Goal: Connect with others: Connect with others

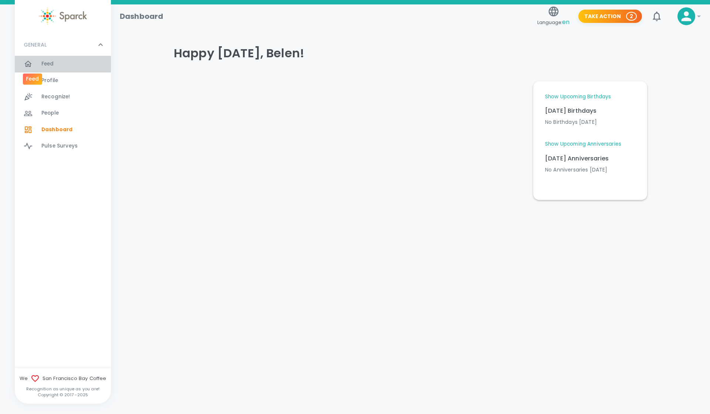
click at [38, 67] on div at bounding box center [33, 64] width 18 height 9
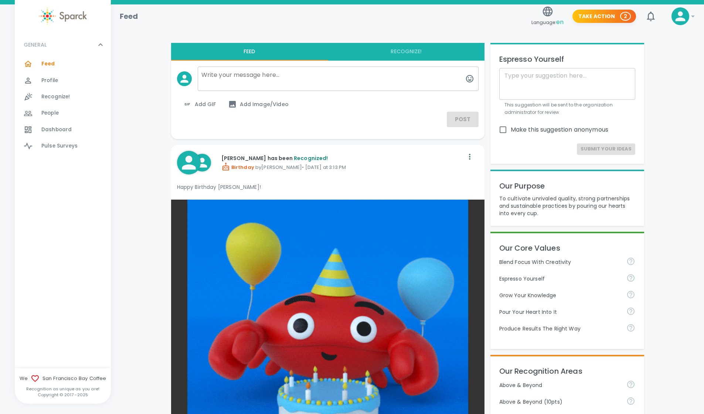
click at [60, 79] on div "Profile 0" at bounding box center [76, 80] width 70 height 10
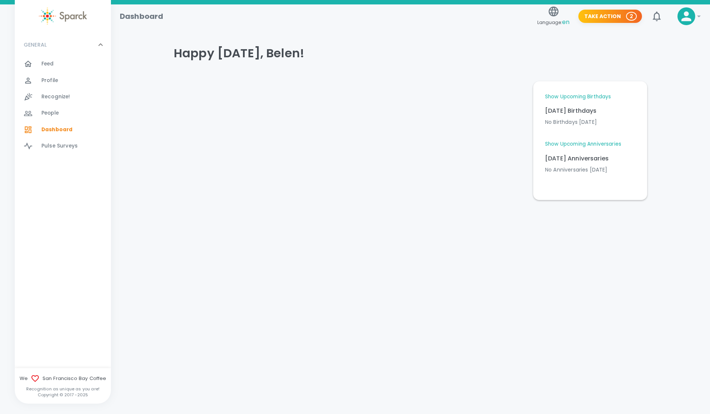
click at [48, 73] on div "Profile 0" at bounding box center [63, 80] width 96 height 16
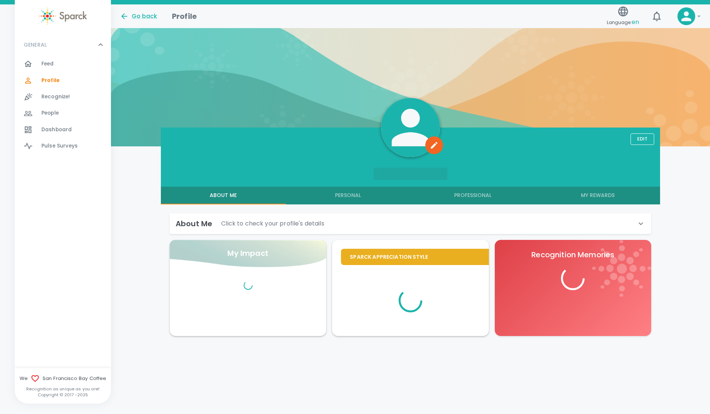
click at [49, 62] on span "Feed" at bounding box center [47, 63] width 13 height 7
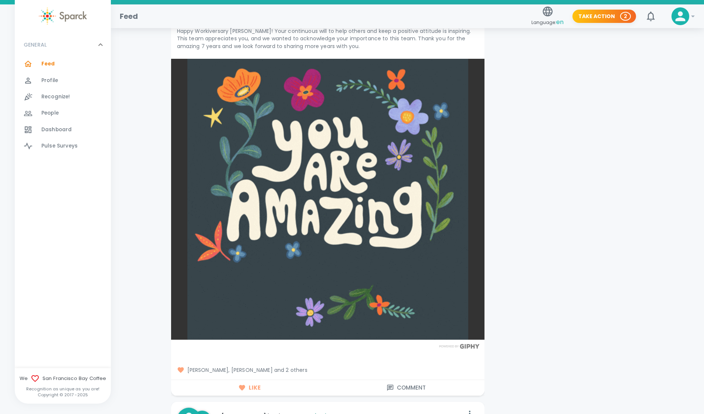
scroll to position [907, 0]
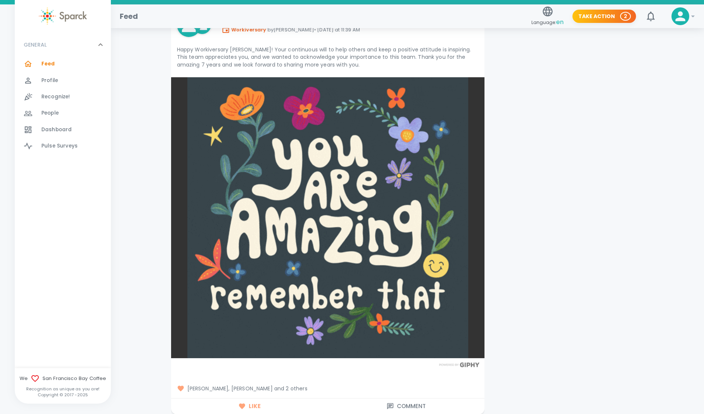
click at [295, 387] on span "[PERSON_NAME], [PERSON_NAME] and 2 others" at bounding box center [328, 388] width 302 height 7
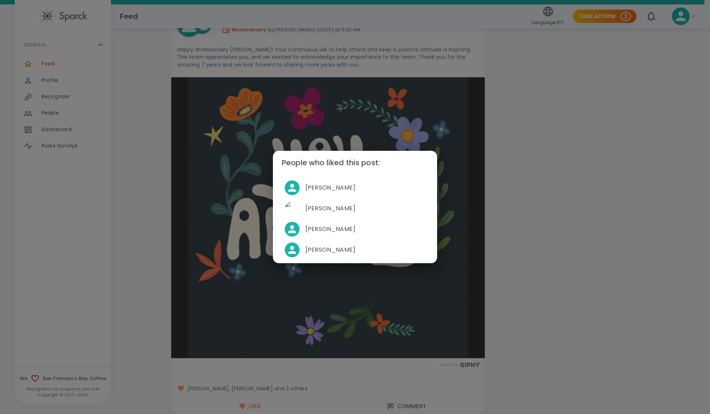
click at [599, 182] on div "People who liked this post: Jasvir Garcha David Gutierrez Aracelis Bolivar Bele…" at bounding box center [355, 207] width 710 height 414
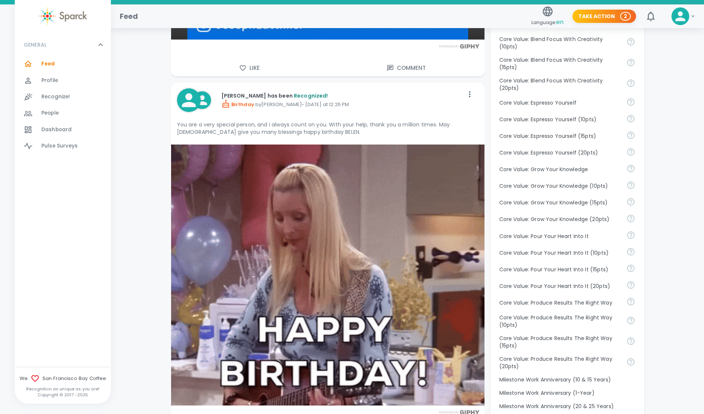
scroll to position [460, 0]
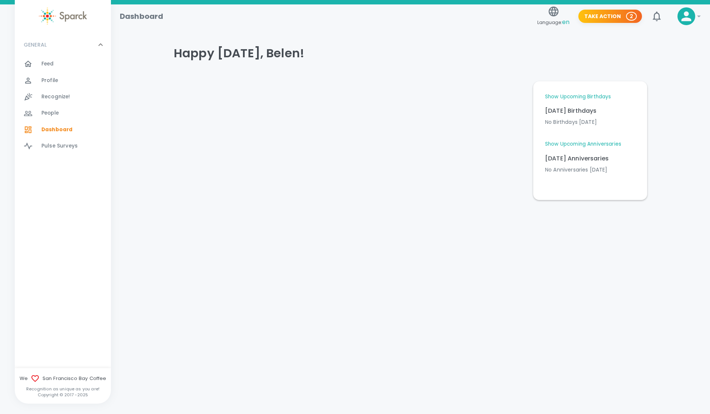
click at [57, 78] on span "Profile" at bounding box center [49, 80] width 17 height 7
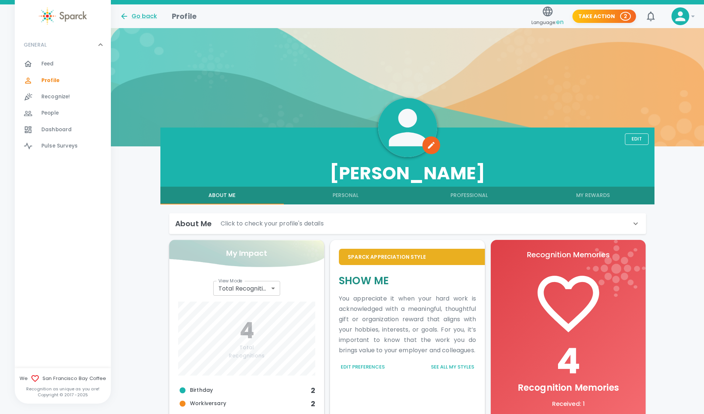
click at [62, 113] on div "People 0" at bounding box center [76, 113] width 70 height 10
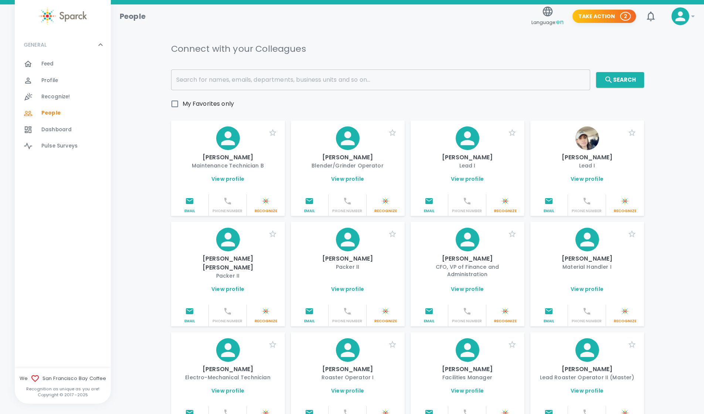
click at [238, 75] on input "text" at bounding box center [380, 80] width 419 height 21
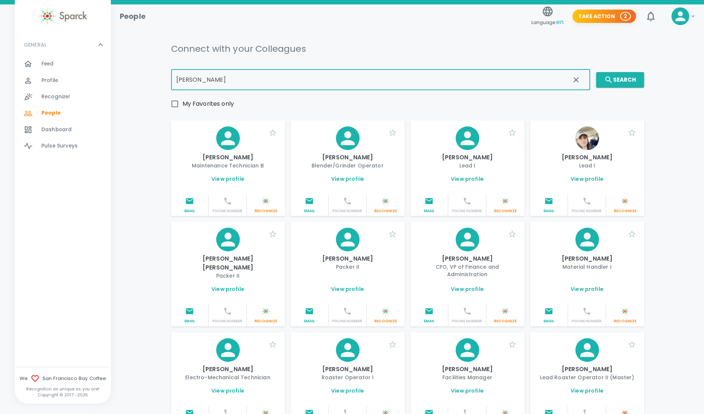
type input "[PERSON_NAME]"
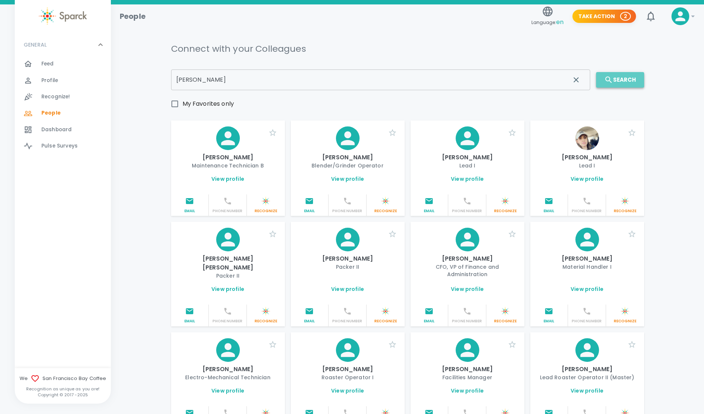
click at [619, 77] on button "Search" at bounding box center [620, 80] width 48 height 16
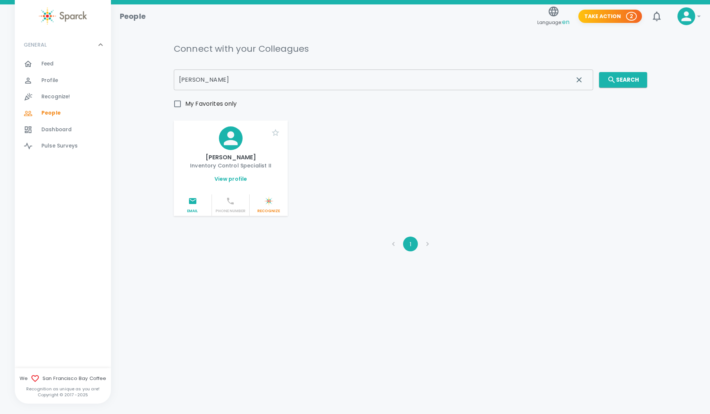
click at [234, 180] on link "View profile" at bounding box center [230, 178] width 33 height 7
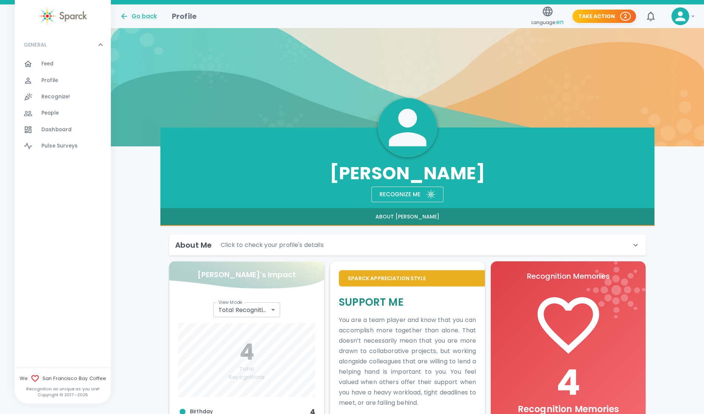
click at [399, 243] on div "About Me Click to check your profile's details" at bounding box center [403, 245] width 456 height 12
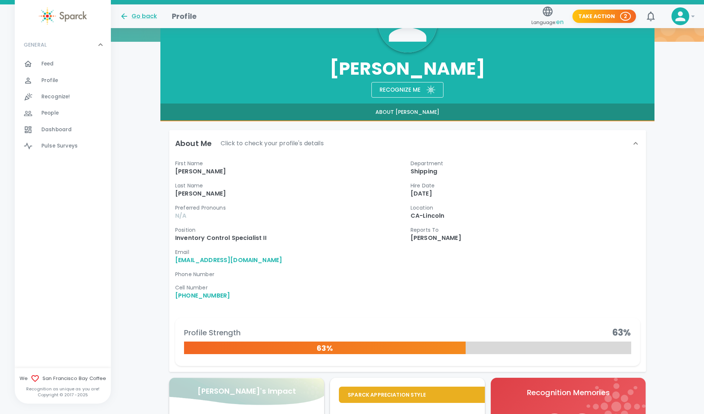
scroll to position [109, 0]
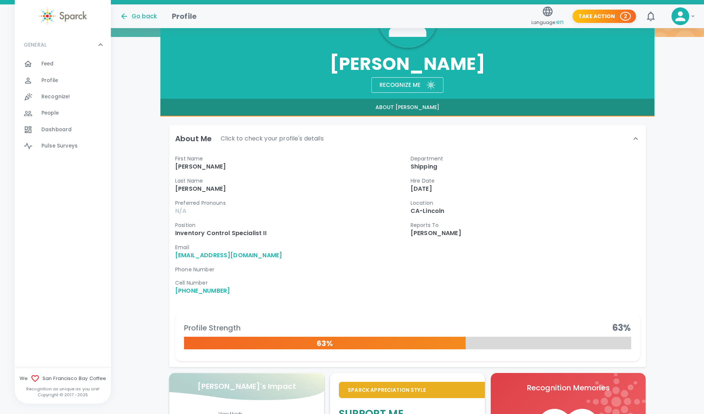
click at [51, 94] on span "Recognize!" at bounding box center [55, 96] width 29 height 7
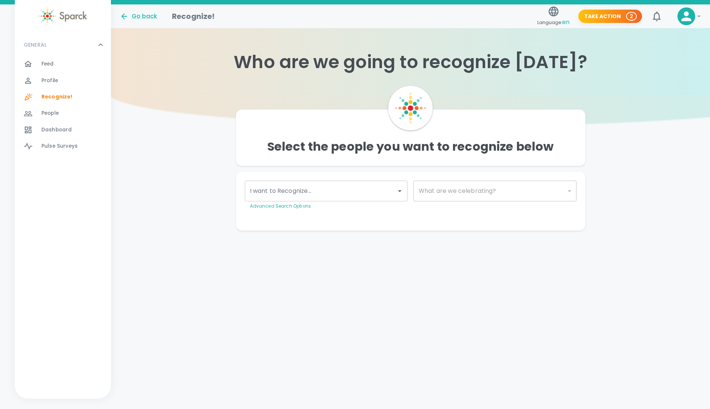
click at [50, 77] on span "Profile" at bounding box center [49, 80] width 17 height 7
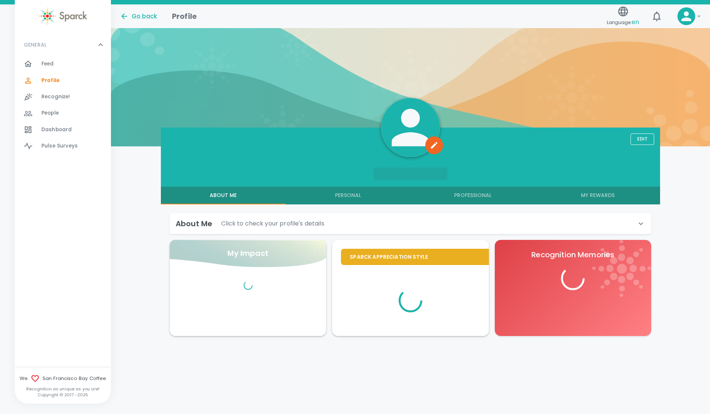
click at [50, 62] on span "Feed" at bounding box center [47, 63] width 13 height 7
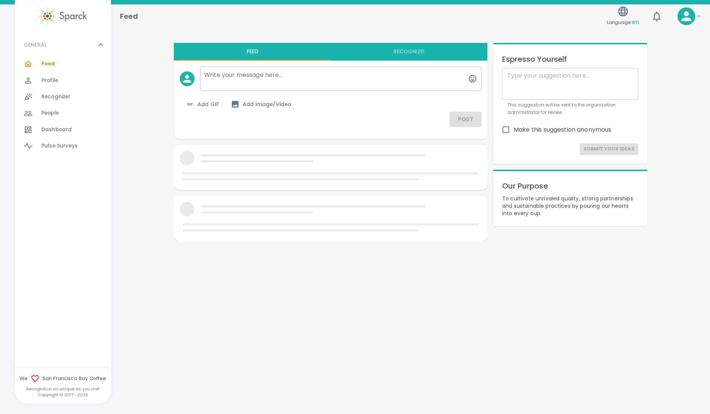
click at [48, 115] on span "People" at bounding box center [49, 112] width 17 height 7
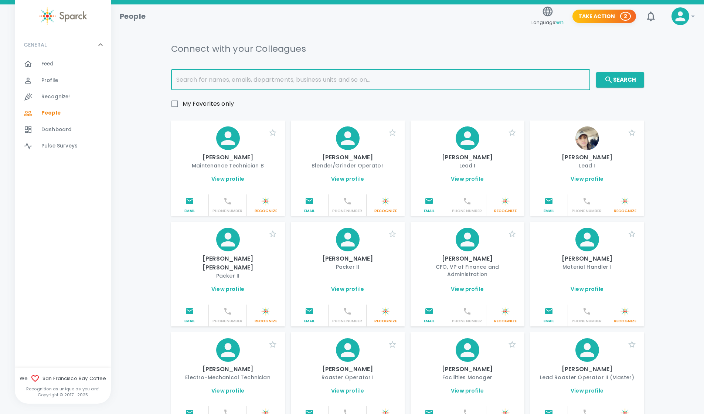
click at [446, 80] on input "text" at bounding box center [380, 80] width 419 height 21
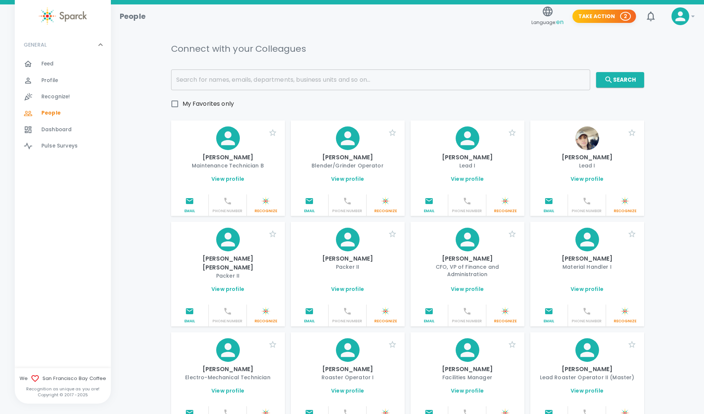
click at [686, 11] on icon at bounding box center [680, 16] width 15 height 15
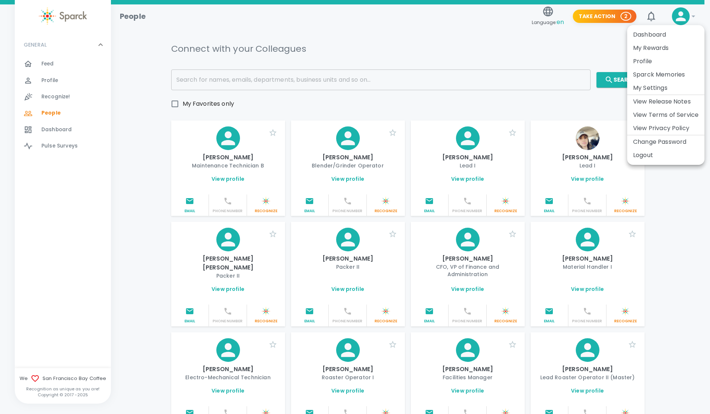
click at [294, 76] on div at bounding box center [355, 207] width 710 height 414
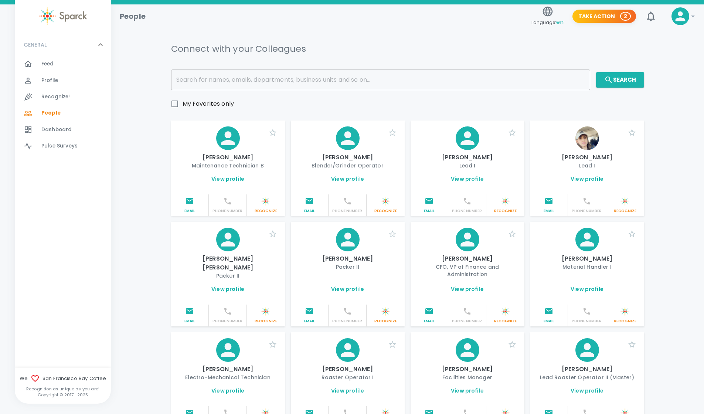
click at [290, 79] on input "text" at bounding box center [380, 80] width 419 height 21
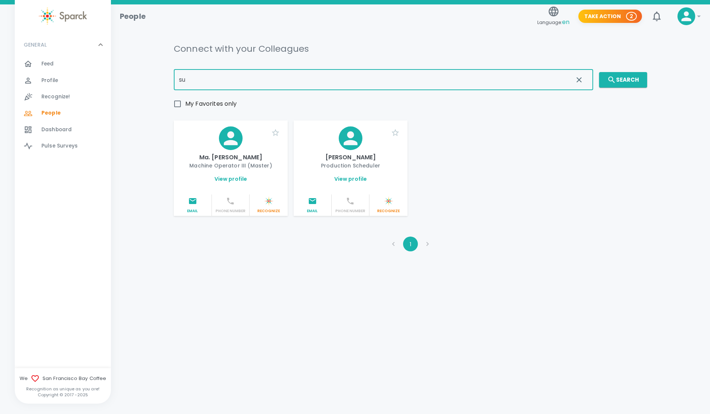
type input "s"
type input "ara"
click at [632, 81] on button "Search" at bounding box center [623, 80] width 48 height 16
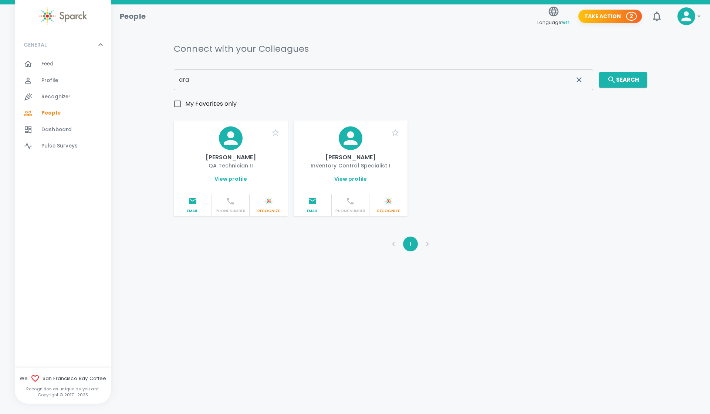
click at [232, 178] on link "View profile" at bounding box center [230, 178] width 33 height 7
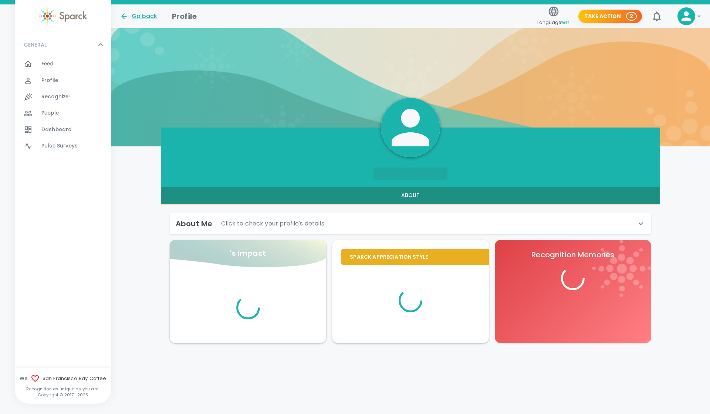
click at [512, 225] on div "About Me Click to check your profile's details" at bounding box center [406, 224] width 461 height 12
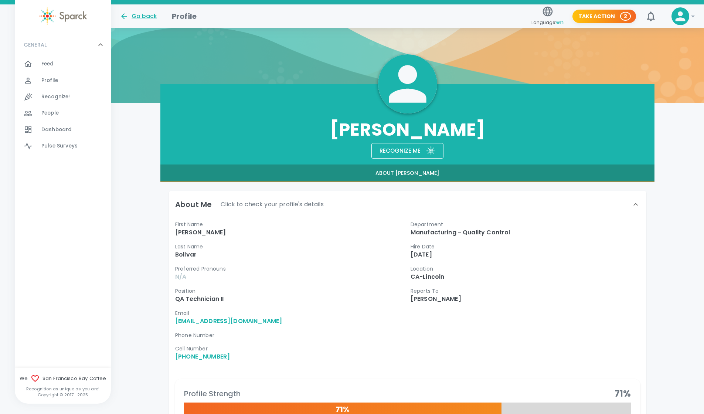
scroll to position [45, 0]
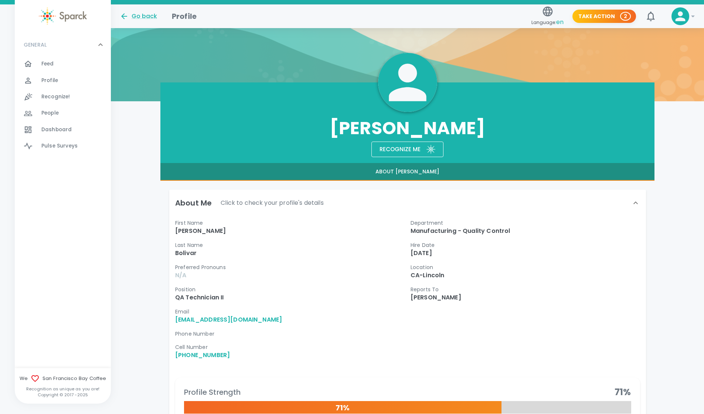
click at [49, 67] on span "Feed" at bounding box center [47, 63] width 13 height 7
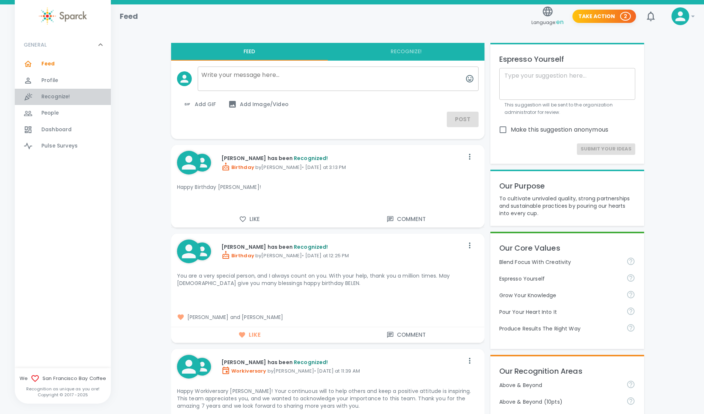
click at [54, 99] on span "Recognize!" at bounding box center [55, 96] width 29 height 7
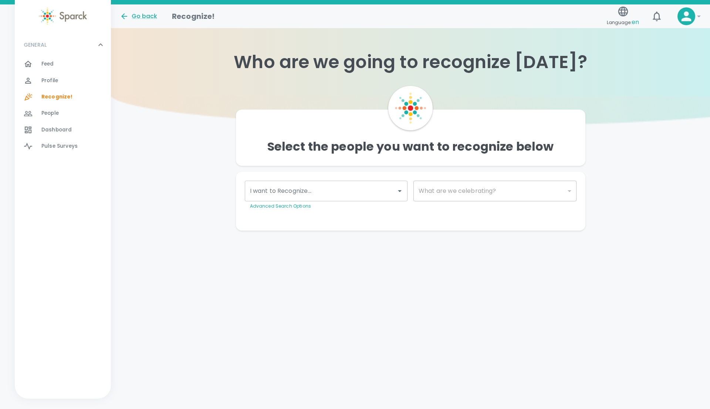
click at [58, 130] on span "Dashboard" at bounding box center [56, 129] width 30 height 7
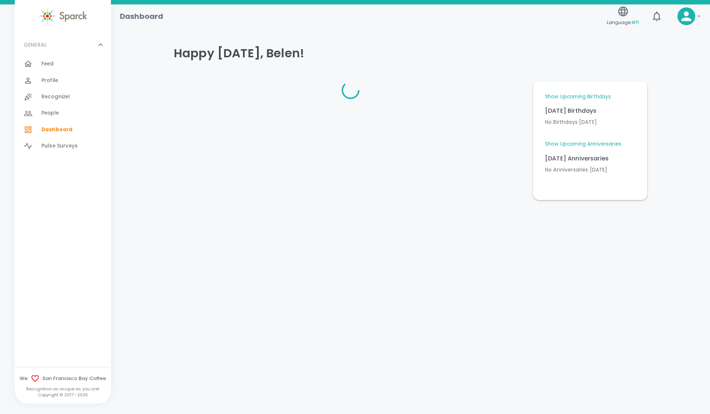
click at [58, 67] on div "Feed 0" at bounding box center [76, 64] width 70 height 10
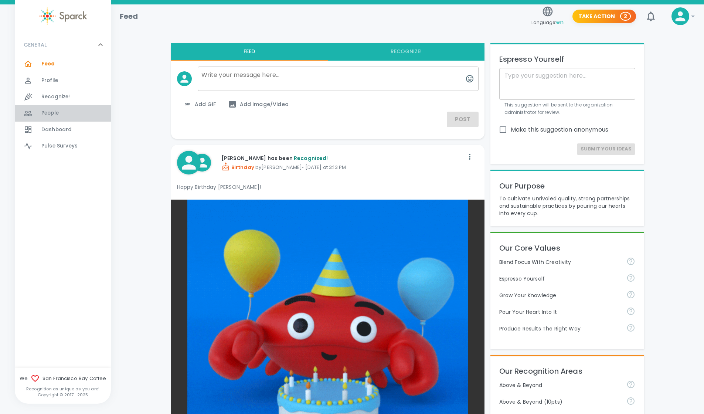
click at [58, 111] on span "People" at bounding box center [49, 112] width 17 height 7
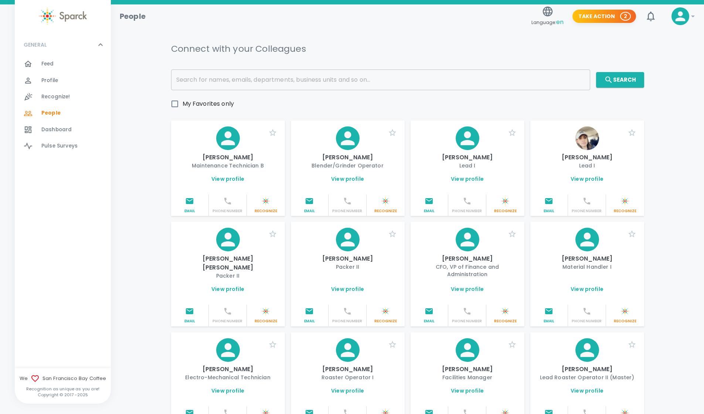
click at [317, 80] on input "text" at bounding box center [380, 80] width 419 height 21
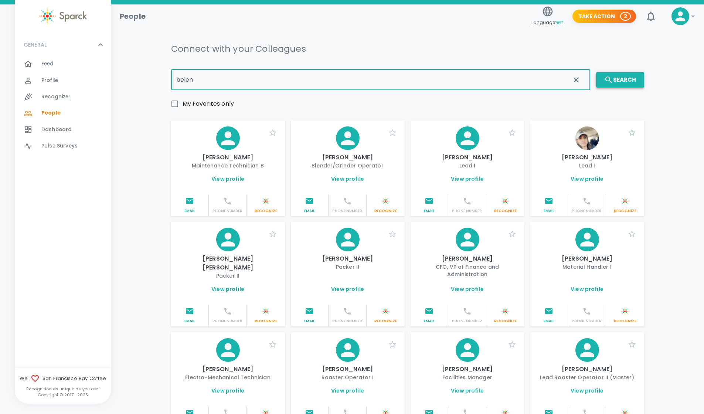
type input "belen"
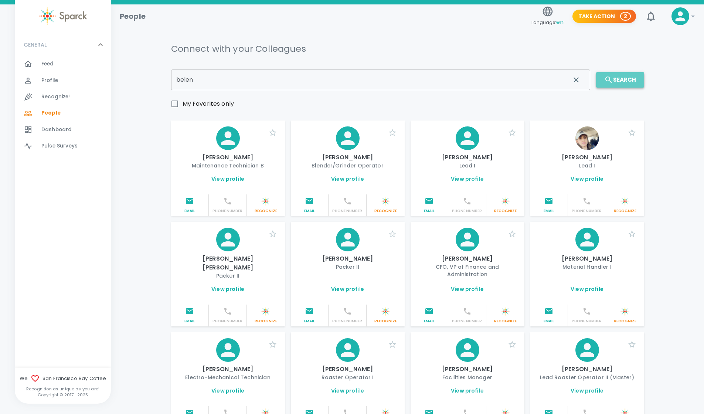
click at [606, 79] on icon "button" at bounding box center [609, 80] width 6 height 6
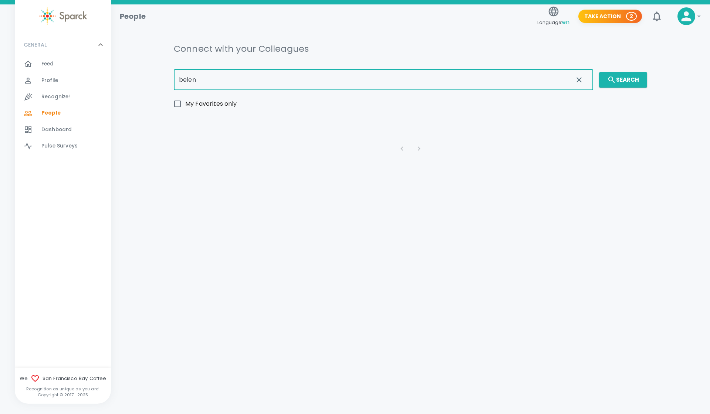
click at [225, 85] on input "belen" at bounding box center [370, 80] width 393 height 21
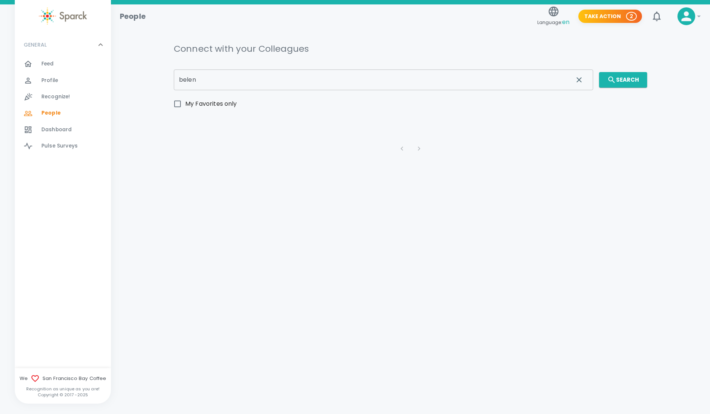
click at [683, 14] on icon at bounding box center [686, 16] width 15 height 15
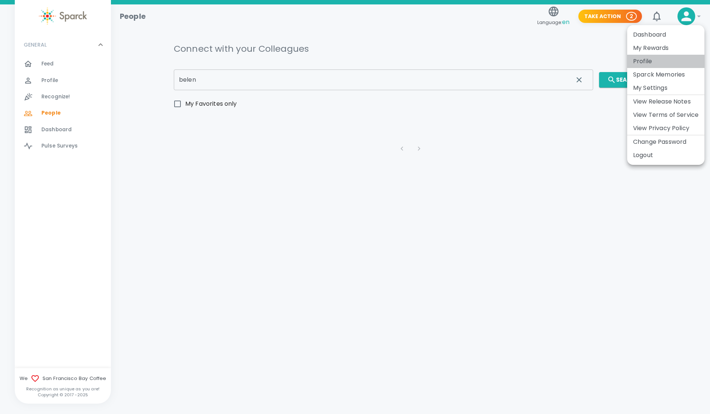
click at [640, 58] on li "Profile" at bounding box center [665, 61] width 77 height 13
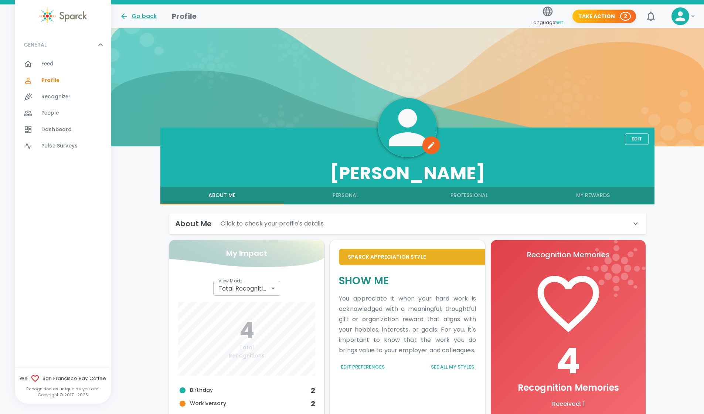
click at [403, 218] on div "About Me Click to check your profile's details" at bounding box center [403, 224] width 456 height 12
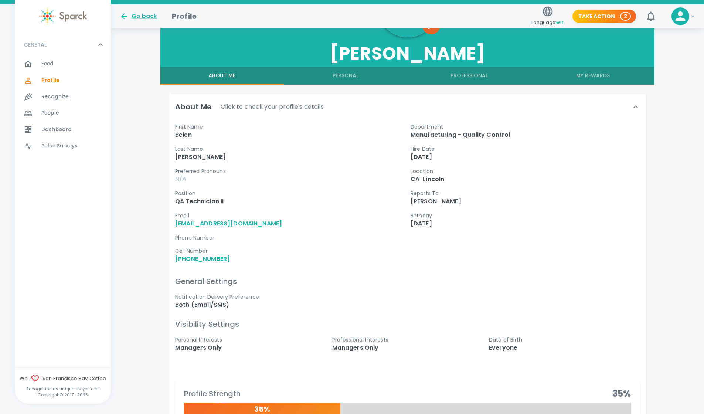
scroll to position [121, 0]
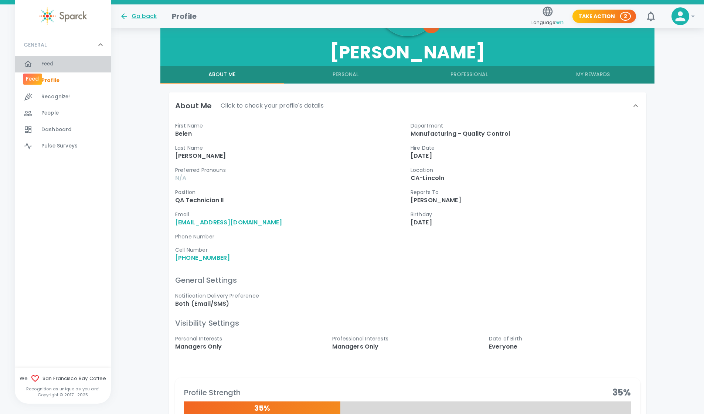
click at [37, 60] on div at bounding box center [33, 64] width 18 height 9
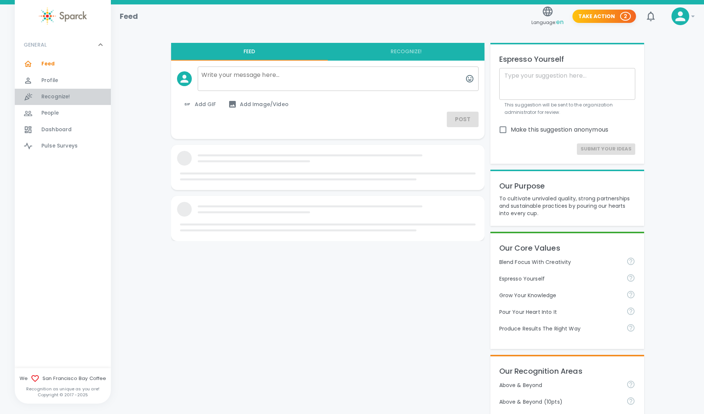
click at [50, 90] on div "Recognize! 0" at bounding box center [63, 97] width 96 height 16
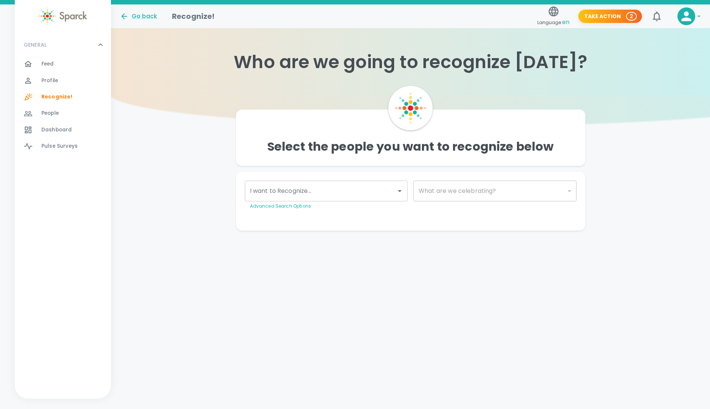
click at [48, 61] on span "Feed" at bounding box center [47, 63] width 13 height 7
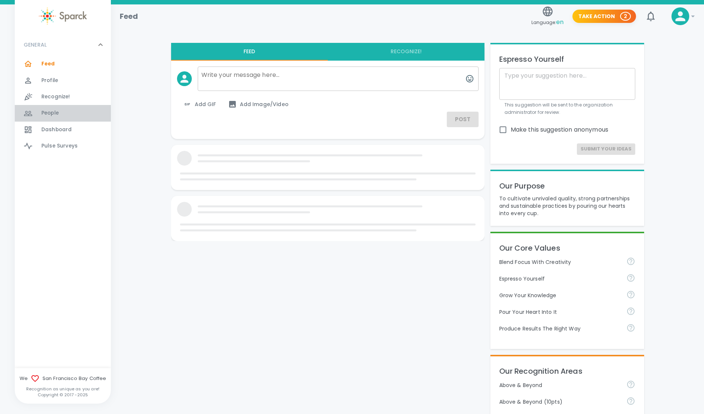
click at [68, 109] on div "People 0" at bounding box center [76, 113] width 70 height 10
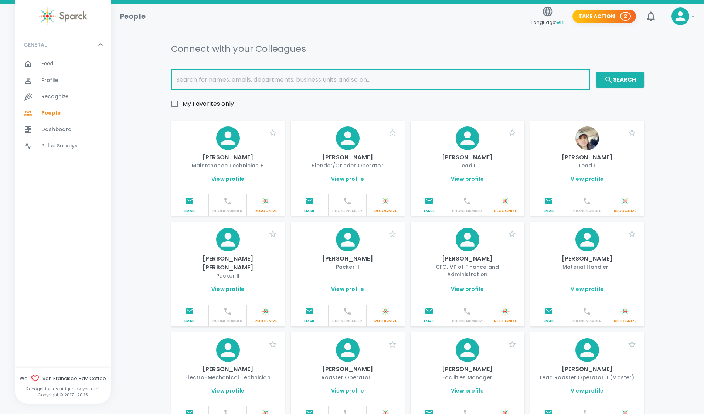
click at [275, 81] on input "text" at bounding box center [380, 80] width 419 height 21
type input "ver"
click at [617, 75] on button "Search" at bounding box center [620, 80] width 48 height 16
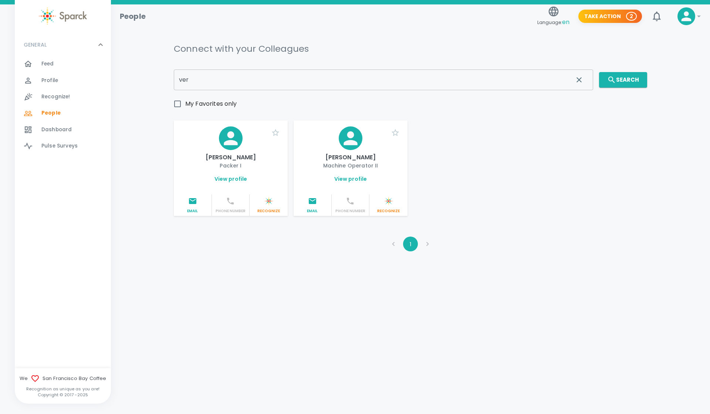
click at [352, 175] on link "View profile" at bounding box center [350, 178] width 33 height 7
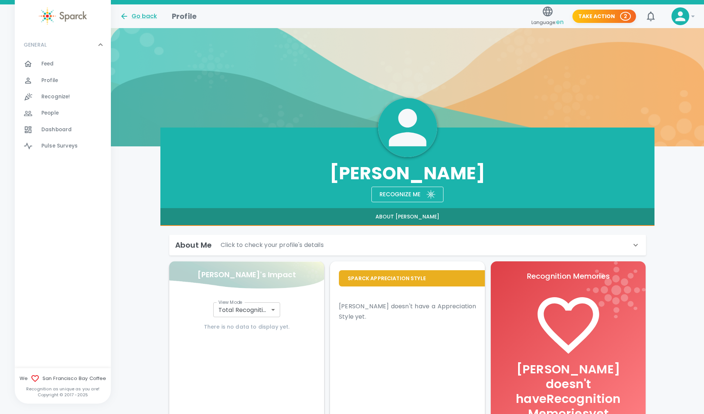
click at [480, 227] on div "About Me Click to check your profile's details First Name Veronica Last Name Ro…" at bounding box center [407, 335] width 495 height 219
click at [488, 244] on div "About Me Click to check your profile's details" at bounding box center [403, 245] width 456 height 12
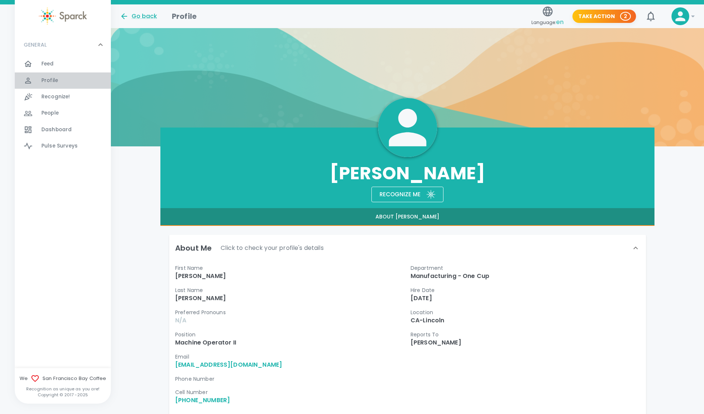
click at [47, 80] on span "Profile" at bounding box center [49, 80] width 17 height 7
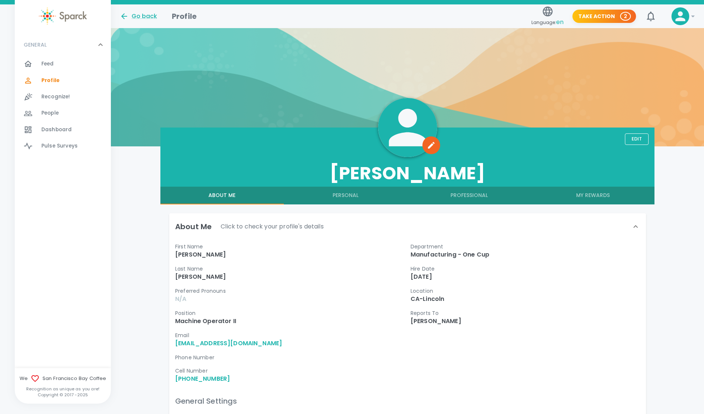
click at [59, 127] on span "Dashboard" at bounding box center [56, 129] width 30 height 7
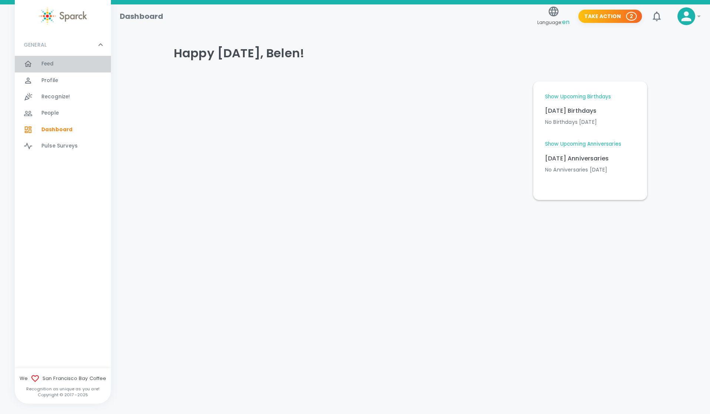
click at [51, 64] on span "Feed" at bounding box center [47, 63] width 13 height 7
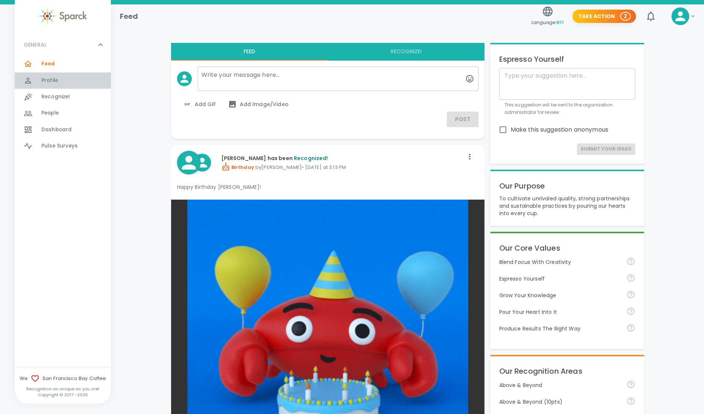
click at [57, 79] on span "Profile" at bounding box center [49, 80] width 17 height 7
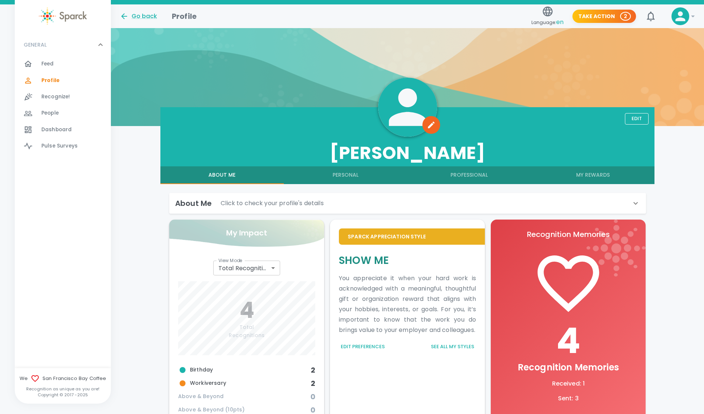
scroll to position [7, 0]
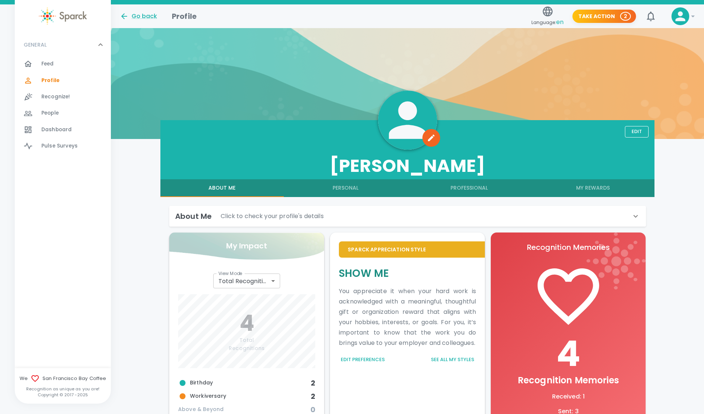
click at [50, 68] on span "Feed 0" at bounding box center [47, 64] width 13 height 10
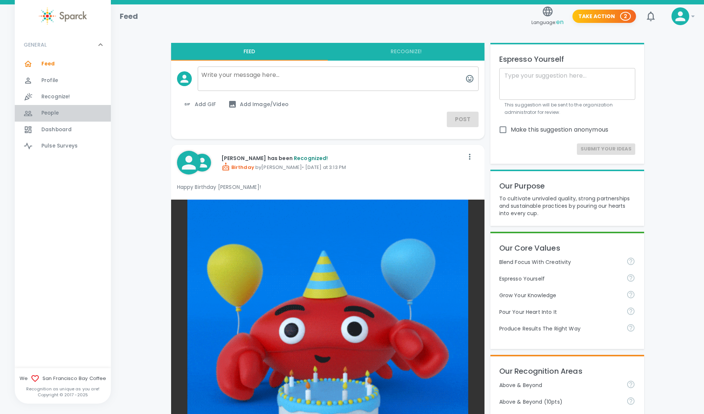
click at [59, 119] on div "People 0" at bounding box center [63, 113] width 96 height 16
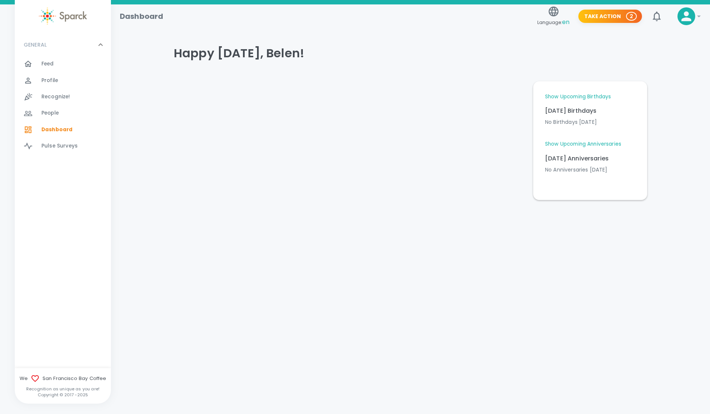
click at [44, 113] on span "People" at bounding box center [49, 112] width 17 height 7
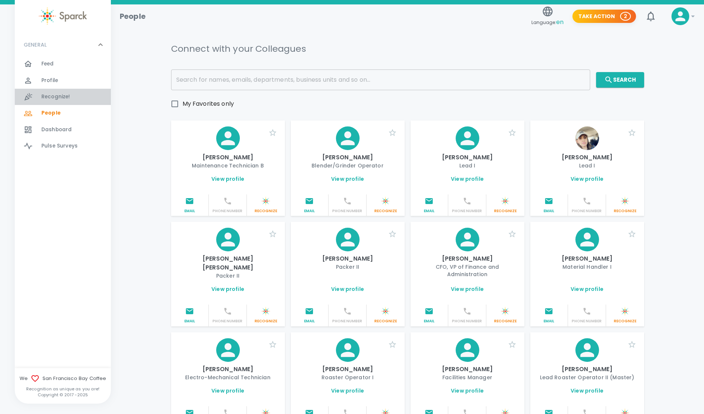
click at [49, 100] on span "Recognize!" at bounding box center [55, 96] width 29 height 7
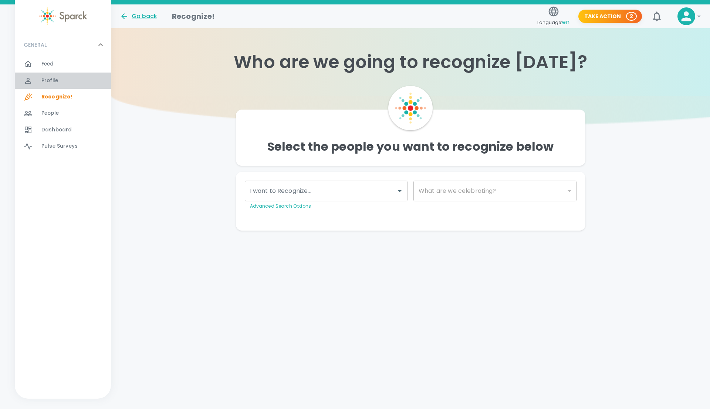
click at [50, 82] on span "Profile" at bounding box center [49, 80] width 17 height 7
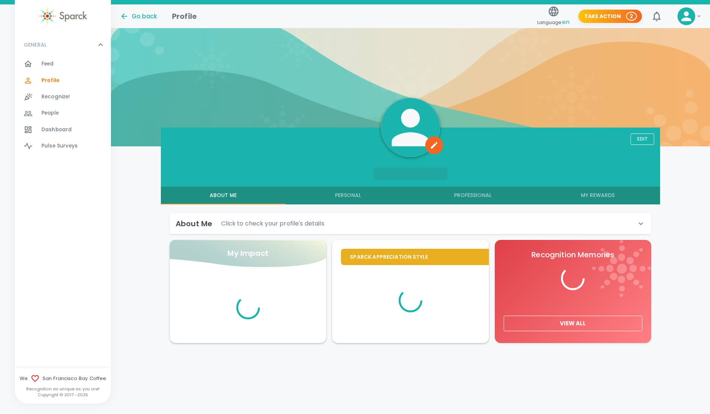
click at [50, 60] on span "Feed 0" at bounding box center [47, 64] width 13 height 10
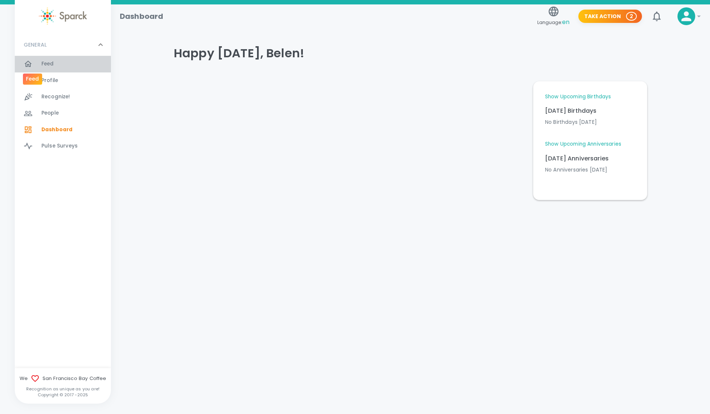
click at [41, 63] on div at bounding box center [33, 64] width 18 height 9
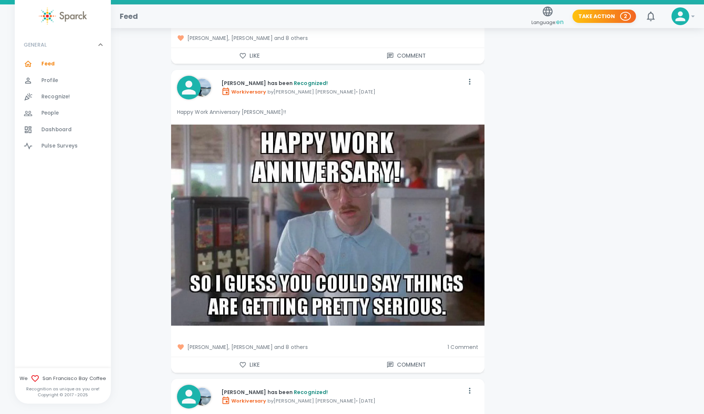
scroll to position [10380, 0]
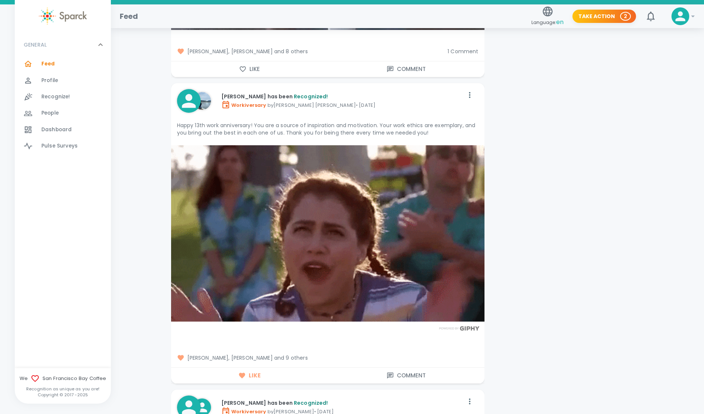
click at [308, 354] on span "[PERSON_NAME], [PERSON_NAME] and 9 others" at bounding box center [328, 357] width 302 height 7
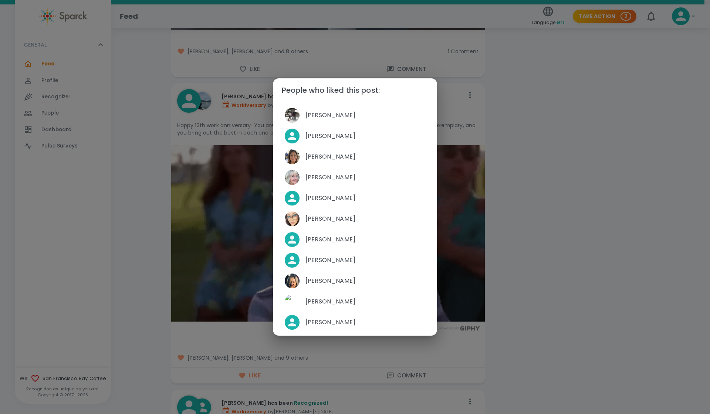
click at [596, 211] on div "People who liked this post: [PERSON_NAME] [PERSON_NAME] [PERSON_NAME] [PERSON_N…" at bounding box center [355, 207] width 710 height 414
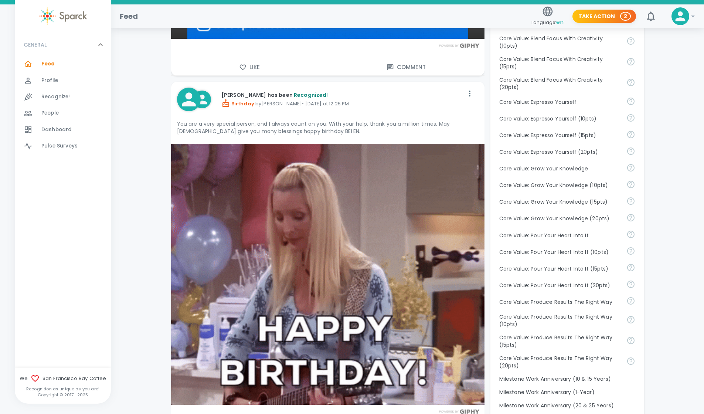
scroll to position [389, 0]
